Goal: Information Seeking & Learning: Compare options

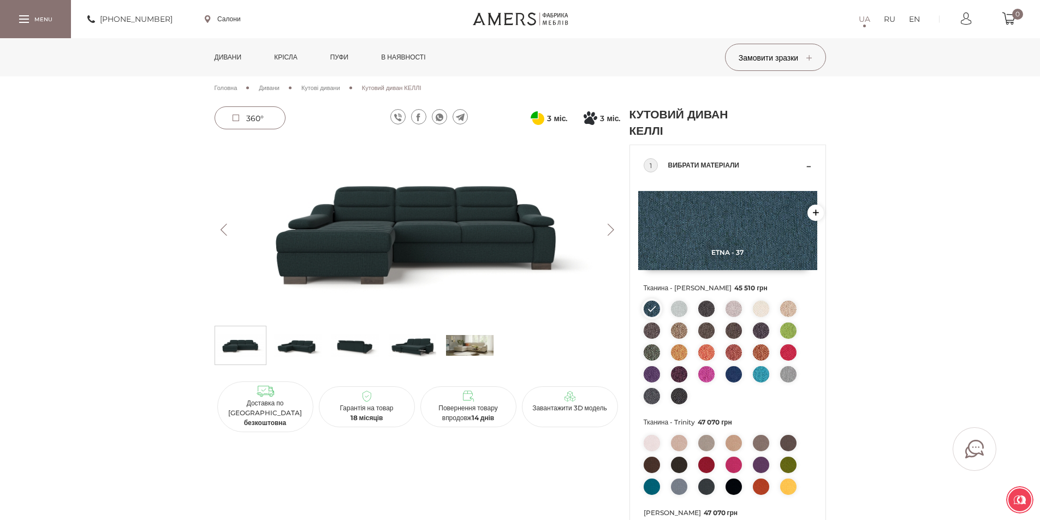
click at [610, 230] on button "Next" at bounding box center [611, 230] width 19 height 12
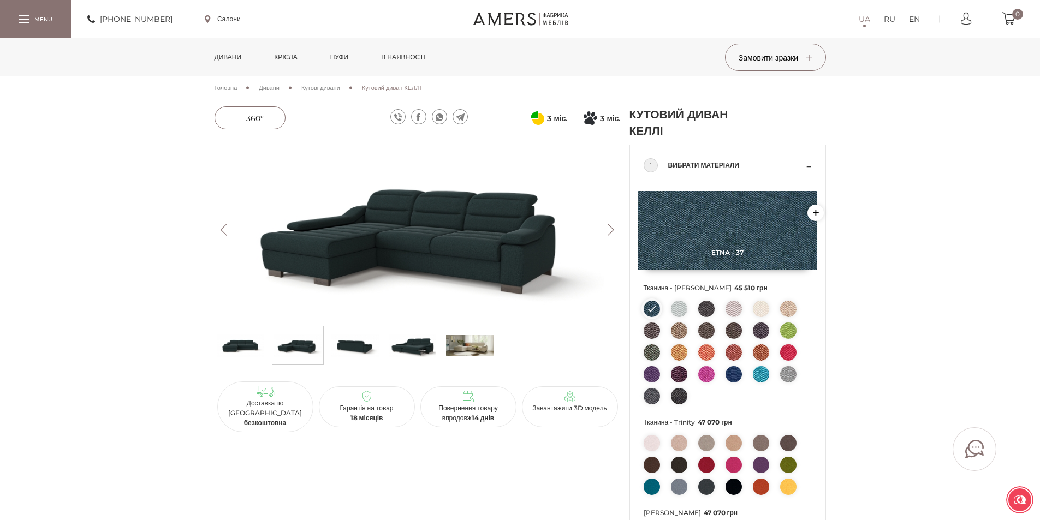
click at [610, 230] on button "Next" at bounding box center [611, 230] width 19 height 12
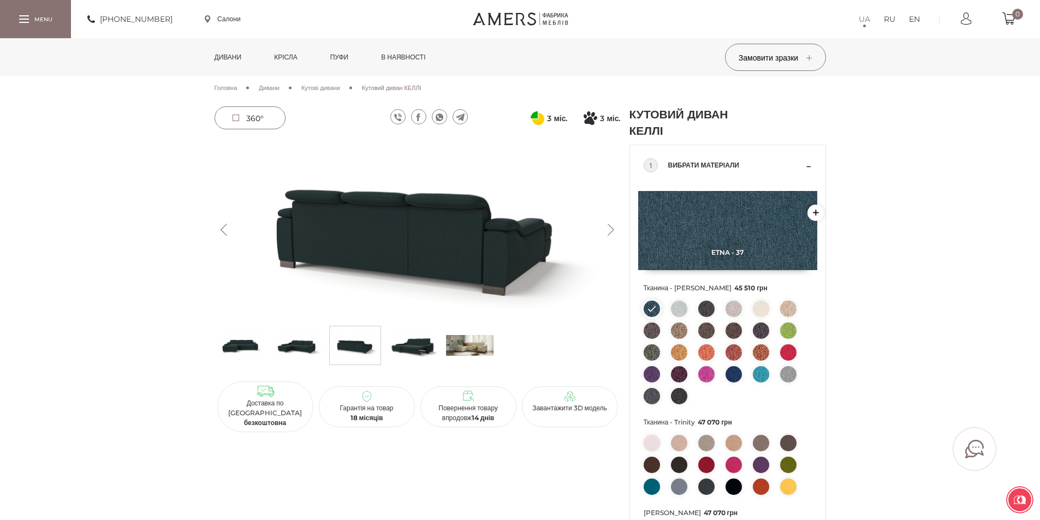
click at [610, 230] on button "Next" at bounding box center [611, 230] width 19 height 12
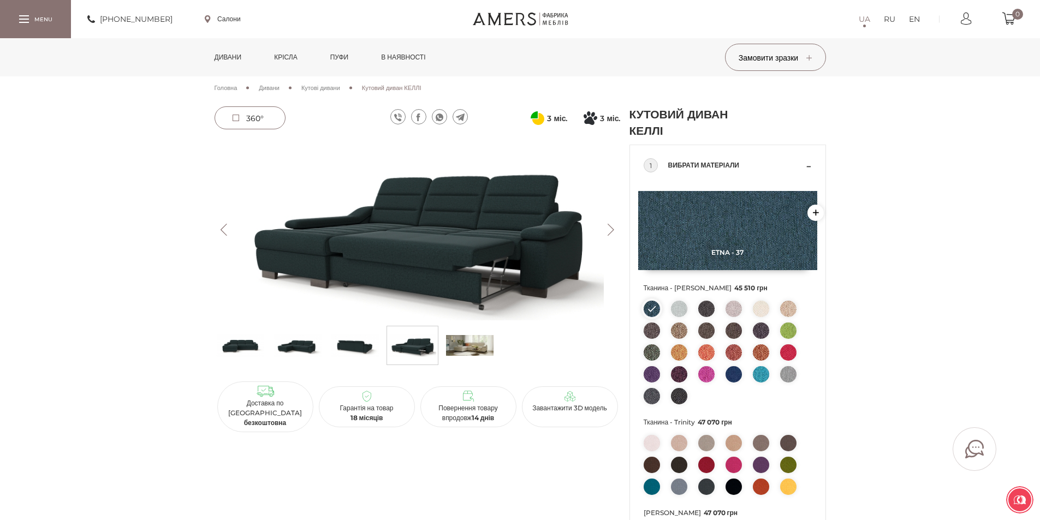
click at [610, 230] on button "Next" at bounding box center [611, 230] width 19 height 12
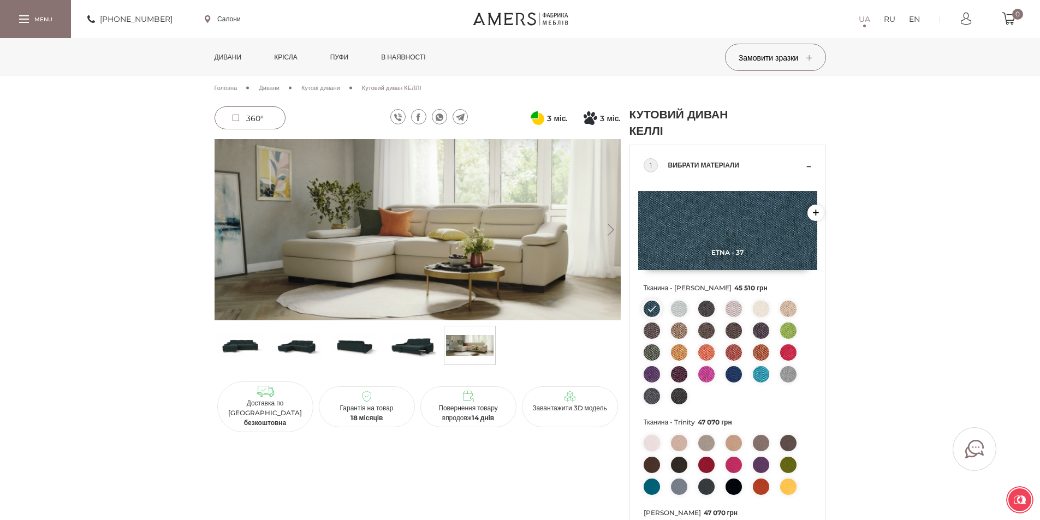
click at [610, 230] on button "Next" at bounding box center [611, 230] width 19 height 12
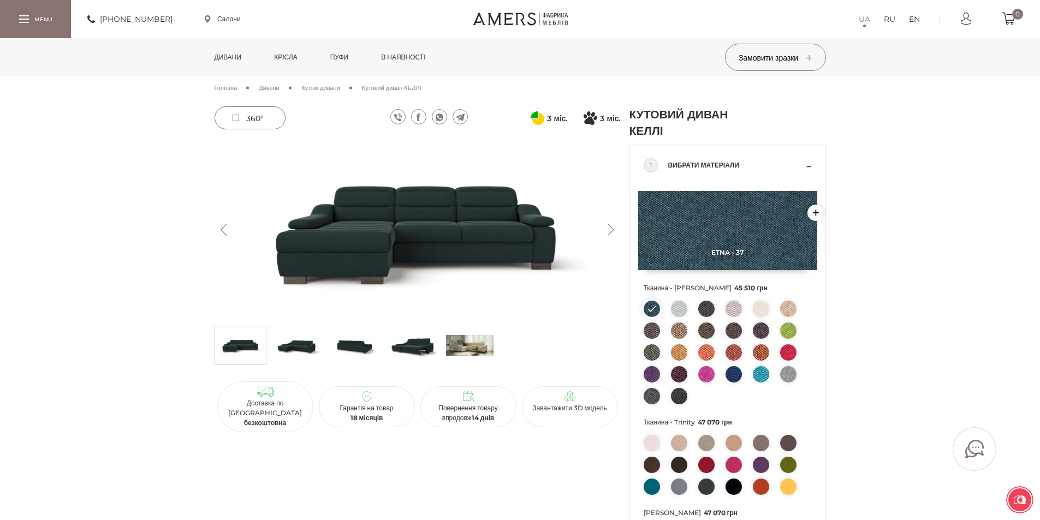
click at [610, 230] on button "Next" at bounding box center [611, 230] width 19 height 12
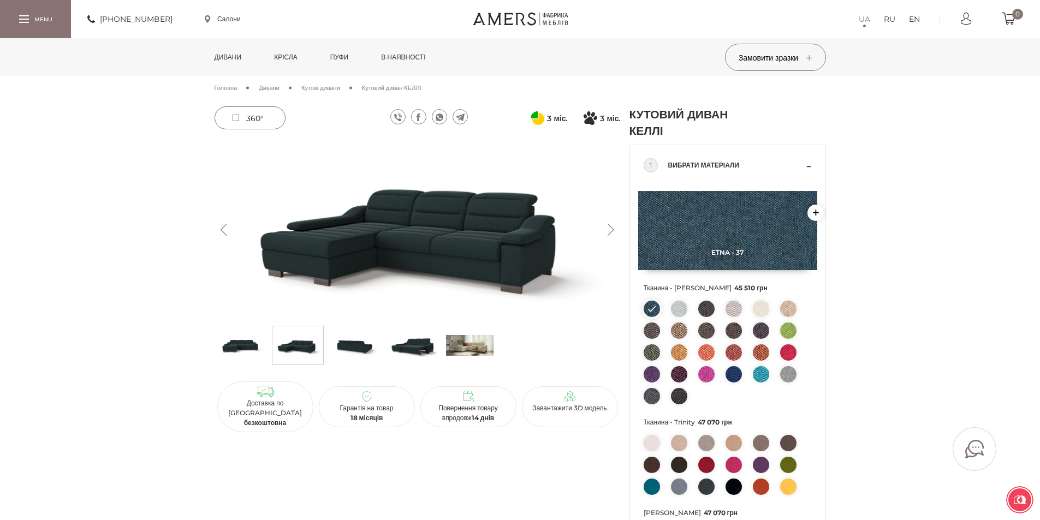
click at [610, 230] on button "Next" at bounding box center [611, 230] width 19 height 12
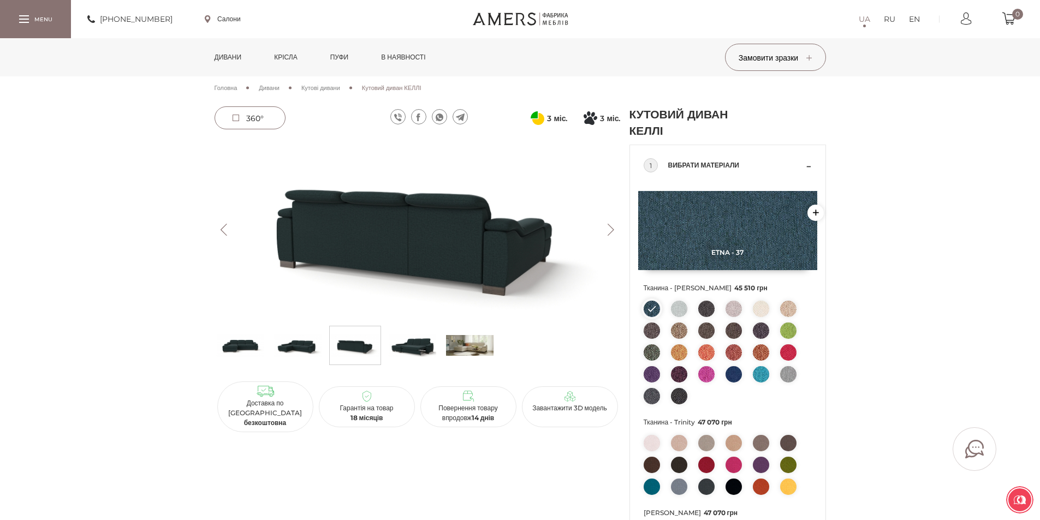
click at [610, 230] on button "Next" at bounding box center [611, 230] width 19 height 12
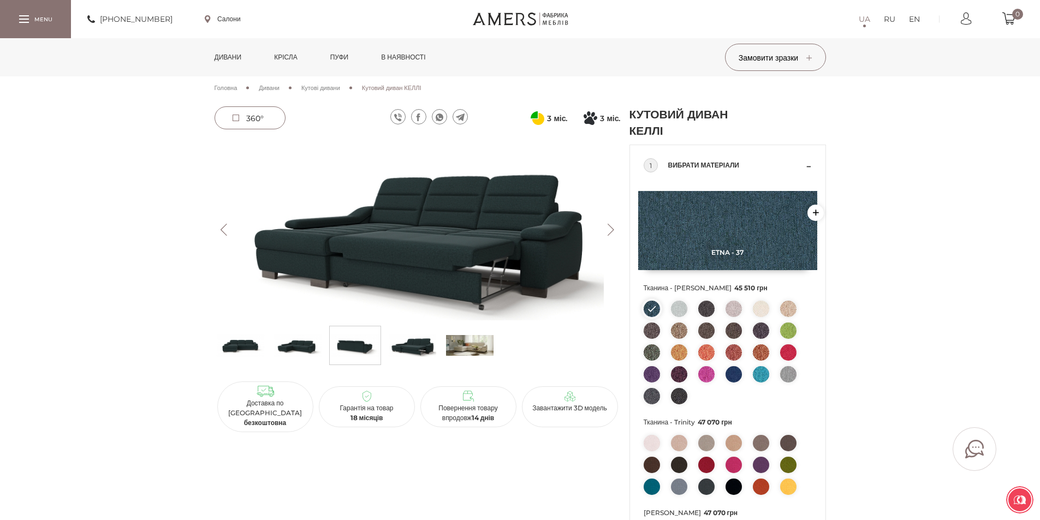
click at [610, 230] on button "Next" at bounding box center [611, 230] width 19 height 12
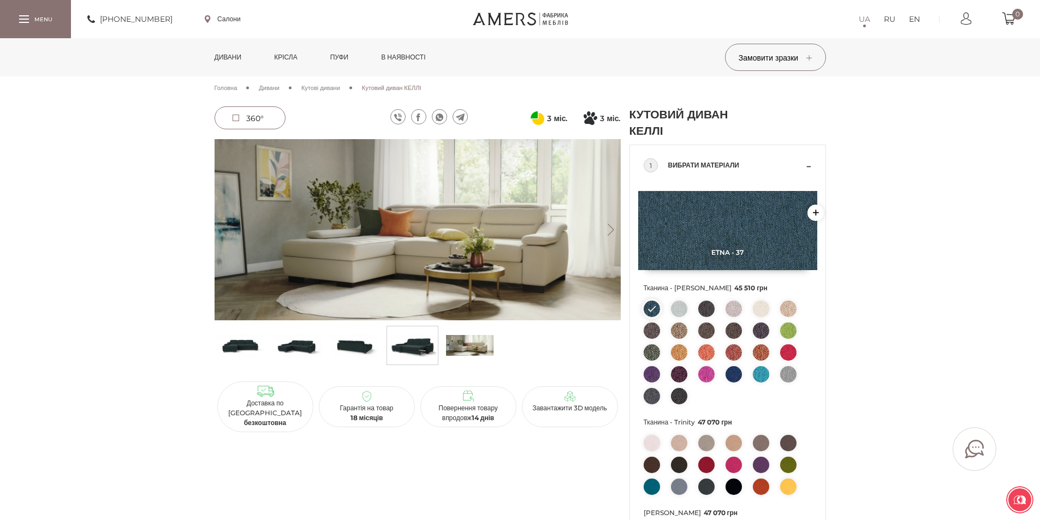
click at [610, 230] on button "Next" at bounding box center [611, 230] width 19 height 12
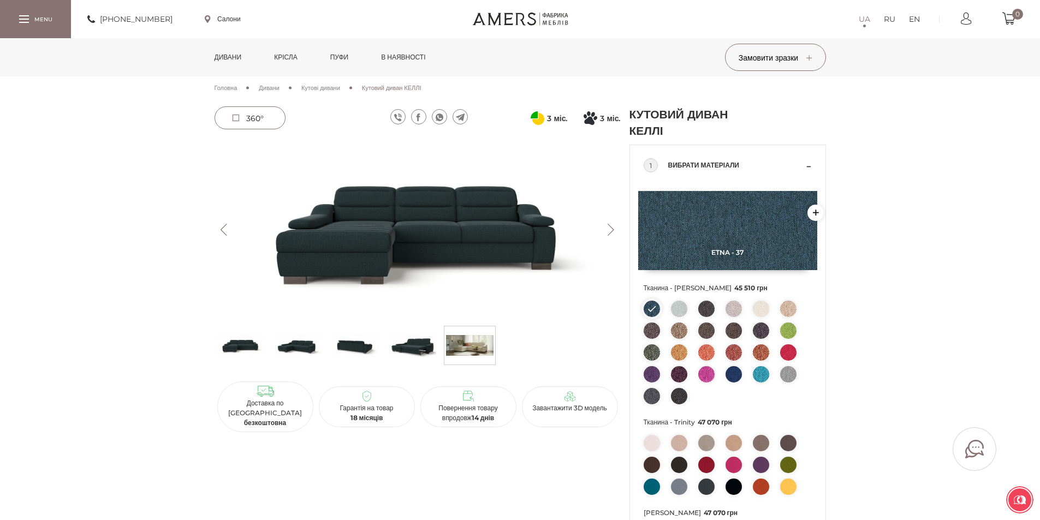
click at [610, 230] on button "Next" at bounding box center [611, 230] width 19 height 12
